Goal: Transaction & Acquisition: Purchase product/service

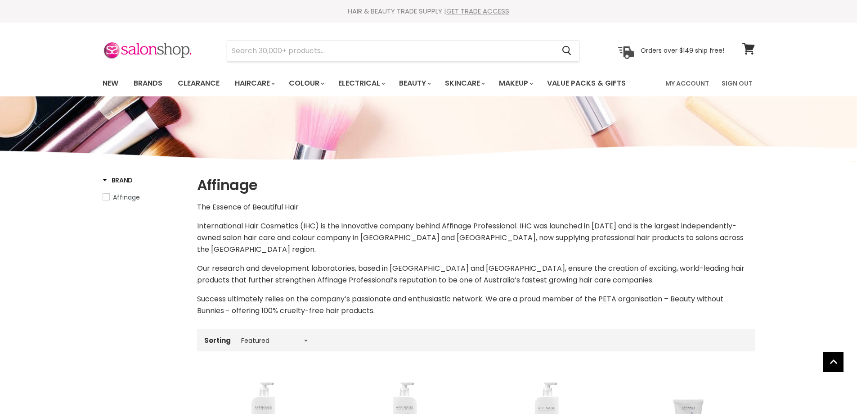
select select "manual"
click at [377, 51] on input "Search" at bounding box center [391, 51] width 328 height 21
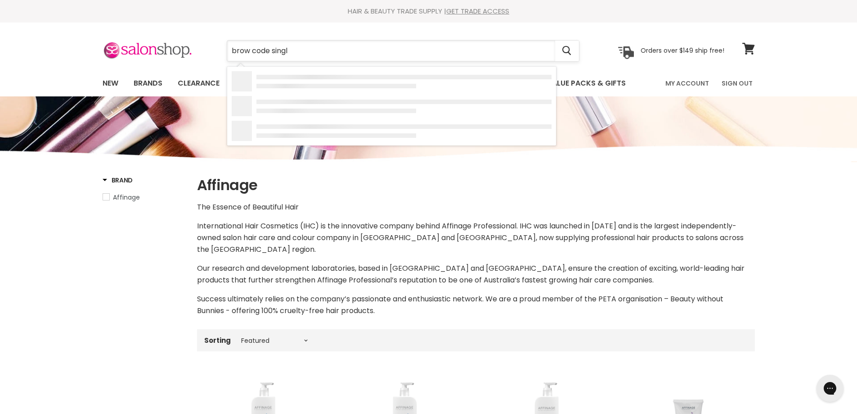
type input "brow code single"
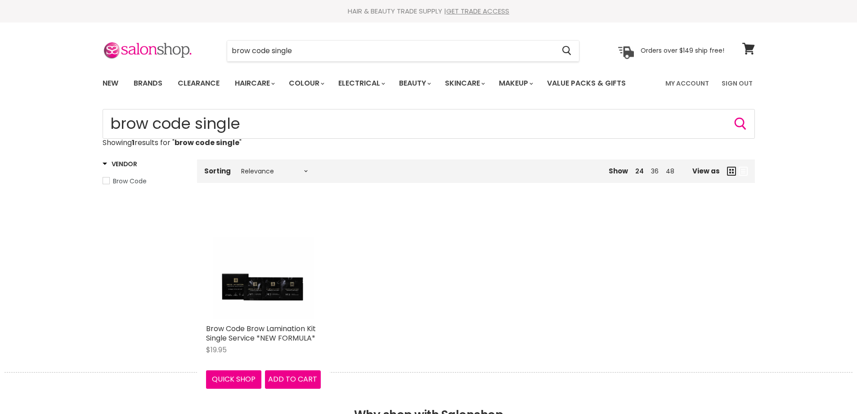
click at [281, 333] on link "Brow Code Brow Lamination Kit Single Service *NEW FORMULA*" at bounding box center [261, 333] width 110 height 20
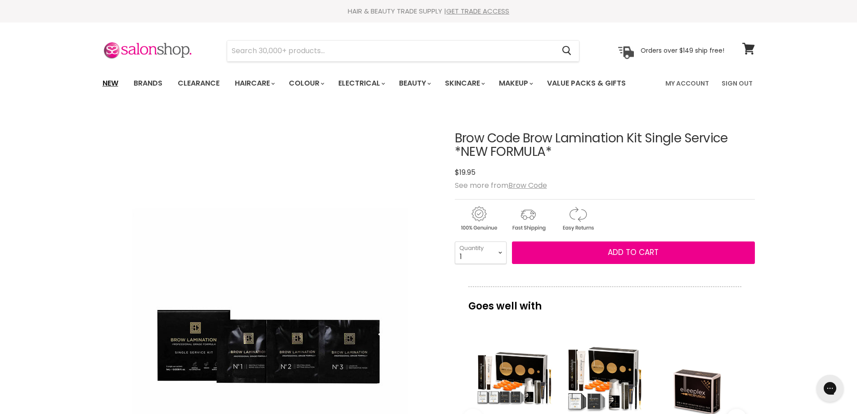
click at [111, 81] on link "New" at bounding box center [110, 83] width 29 height 19
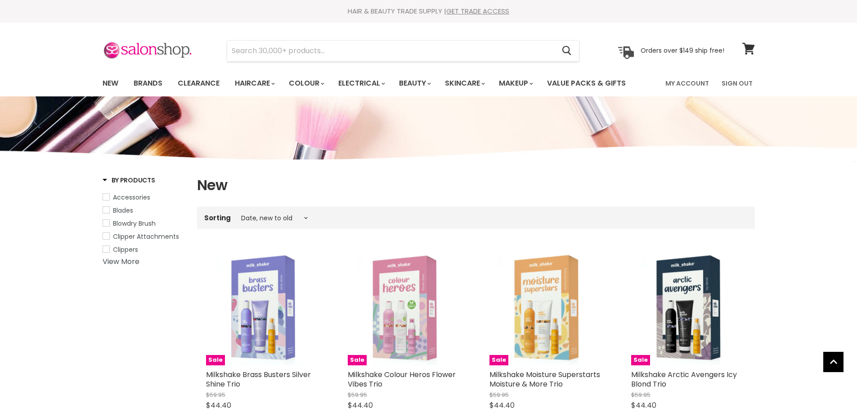
select select "created-descending"
